Goal: Task Accomplishment & Management: Manage account settings

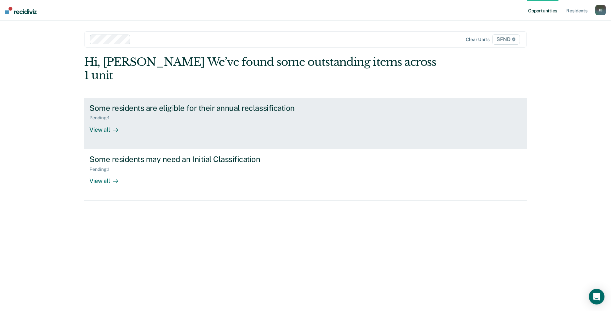
click at [101, 121] on div "View all" at bounding box center [107, 127] width 37 height 13
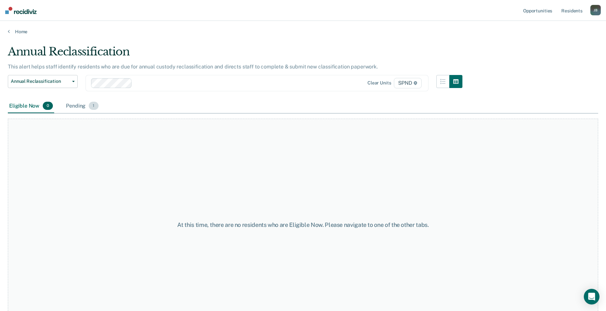
click at [93, 109] on span "1" at bounding box center [93, 106] width 9 height 8
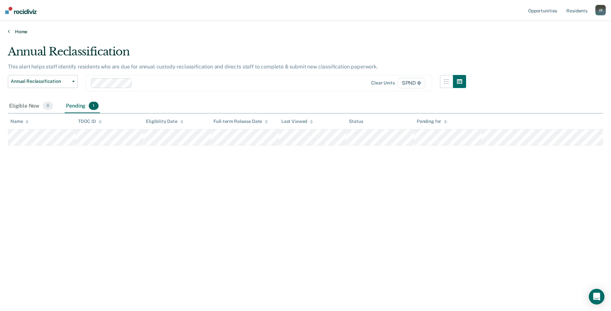
click at [19, 32] on link "Home" at bounding box center [305, 32] width 595 height 6
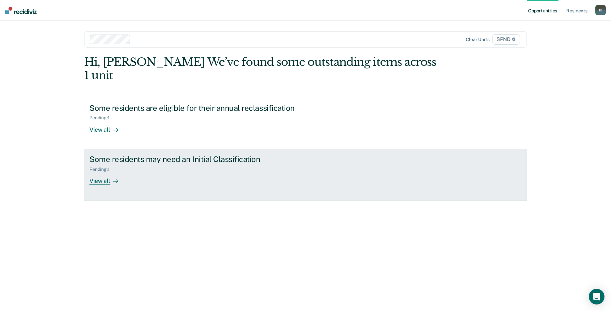
click at [104, 172] on div "View all" at bounding box center [107, 178] width 37 height 13
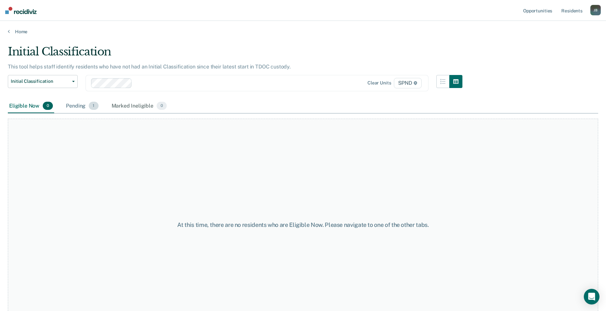
click at [95, 109] on span "1" at bounding box center [93, 106] width 9 height 8
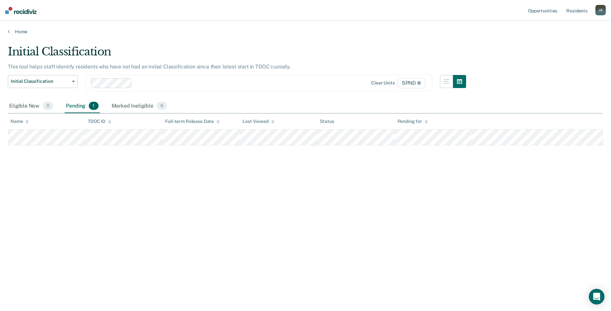
click at [214, 45] on div "Initial Classification" at bounding box center [237, 54] width 458 height 19
click at [19, 33] on link "Home" at bounding box center [305, 32] width 595 height 6
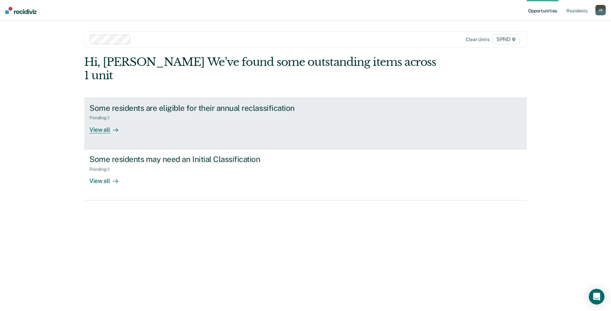
click at [101, 121] on div "View all" at bounding box center [107, 127] width 37 height 13
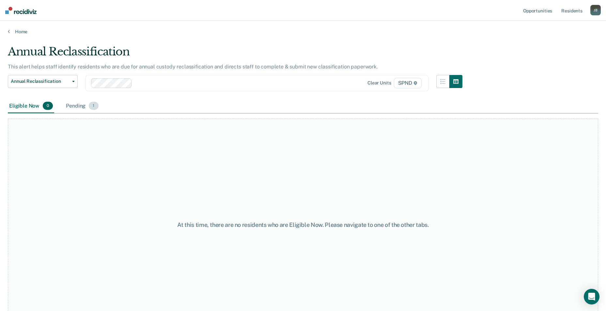
click at [93, 107] on span "1" at bounding box center [93, 106] width 9 height 8
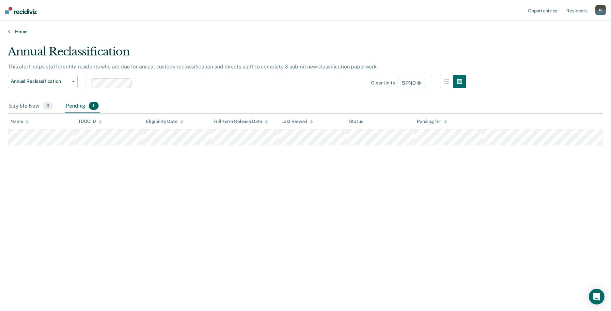
click at [12, 32] on link "Home" at bounding box center [305, 32] width 595 height 6
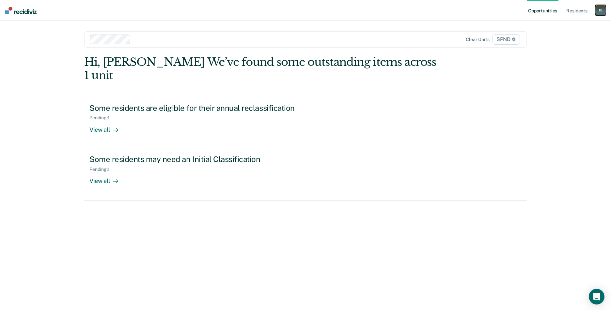
click at [602, 11] on div "[PERSON_NAME]" at bounding box center [600, 10] width 10 height 10
click at [560, 43] on link "Log Out" at bounding box center [574, 43] width 53 height 6
